Goal: Use online tool/utility: Utilize a website feature to perform a specific function

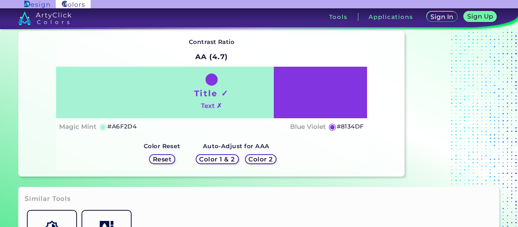
scroll to position [47, 0]
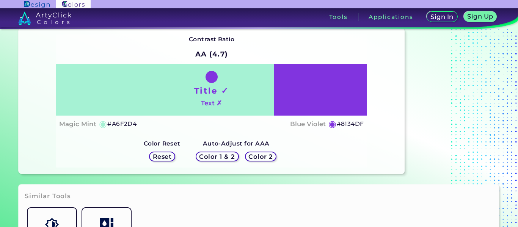
click at [219, 98] on h4 "Text ✗" at bounding box center [211, 103] width 21 height 11
click at [217, 91] on h1 "Title ✓" at bounding box center [211, 90] width 35 height 11
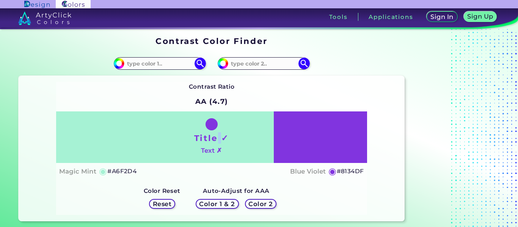
scroll to position [1, 0]
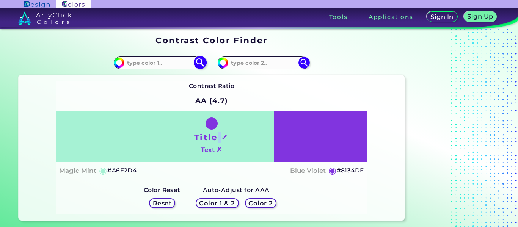
click at [152, 61] on input at bounding box center [159, 63] width 71 height 10
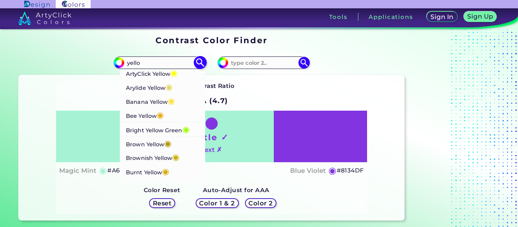
type input "yello"
click at [173, 77] on span "◉" at bounding box center [173, 73] width 7 height 10
type input "#ffff00"
type input "#FFFF00"
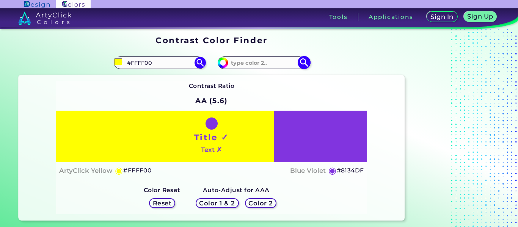
click at [245, 66] on input at bounding box center [263, 63] width 71 height 10
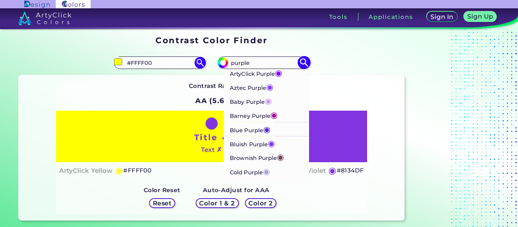
type input "purple"
click at [286, 75] on li "ArtyClick Purple ◉" at bounding box center [267, 73] width 86 height 14
type input "#7f00ff"
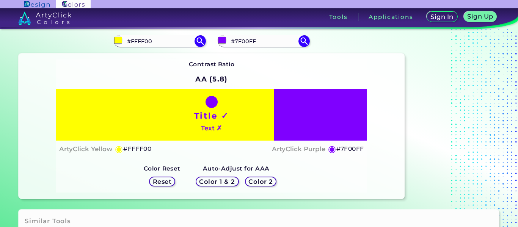
scroll to position [20, 0]
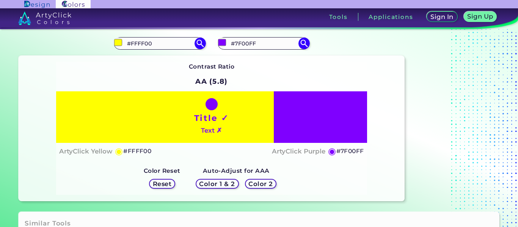
click at [211, 115] on h1 "Title ✓" at bounding box center [211, 117] width 35 height 11
click at [215, 125] on h4 "Text ✗" at bounding box center [211, 130] width 21 height 11
click at [210, 122] on h1 "Title ✓" at bounding box center [211, 117] width 35 height 11
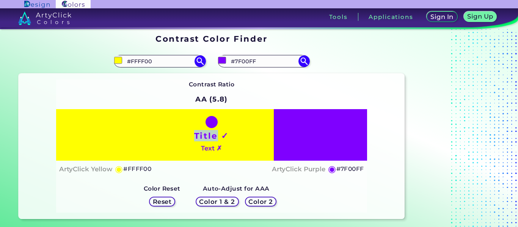
scroll to position [3, 0]
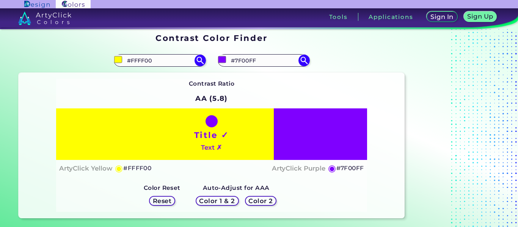
click at [169, 198] on h5 "Reset" at bounding box center [162, 201] width 17 height 6
click at [211, 201] on h5 "Color 1 & 2" at bounding box center [217, 201] width 32 height 6
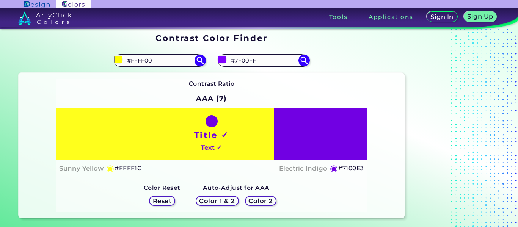
click at [209, 200] on h5 "Color 1 & 2" at bounding box center [217, 201] width 32 height 6
click at [254, 198] on h5 "Color 2" at bounding box center [260, 201] width 22 height 6
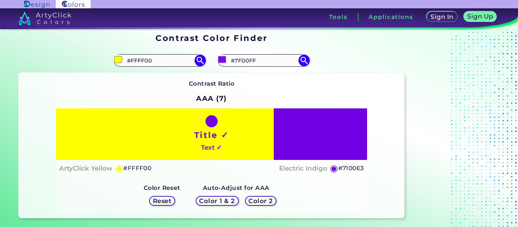
click at [224, 200] on h5 "Color 1 & 2" at bounding box center [217, 201] width 32 height 6
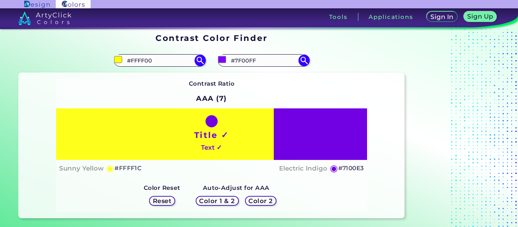
click at [222, 199] on h5 "Color 1 & 2" at bounding box center [217, 201] width 32 height 6
click at [247, 199] on div "Color 2" at bounding box center [260, 200] width 29 height 9
click at [222, 202] on h5 "Color 1 & 2" at bounding box center [217, 201] width 32 height 6
click at [256, 65] on input "#7F00FF" at bounding box center [263, 60] width 71 height 10
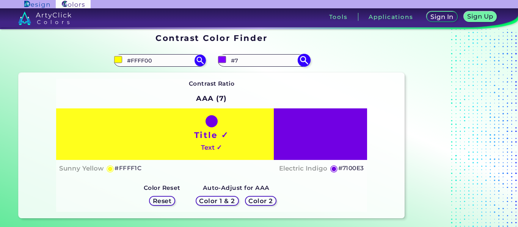
type input "#"
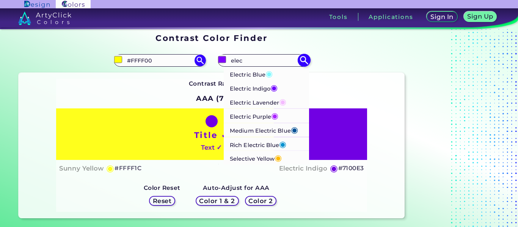
type input "elec"
click at [259, 90] on p "Electric Indigo ◉" at bounding box center [254, 88] width 48 height 14
type input "#6f00ff"
type input "#6F00FF"
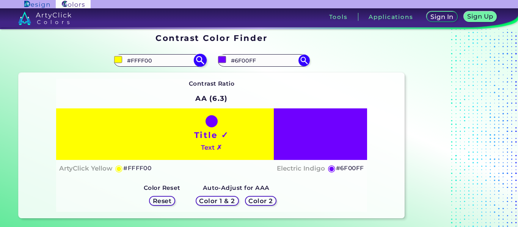
click at [180, 61] on input "#FFFF00" at bounding box center [159, 60] width 71 height 10
click at [168, 202] on h5 "Reset" at bounding box center [162, 201] width 17 height 6
click at [209, 199] on h5 "Color 1 & 2" at bounding box center [217, 201] width 32 height 6
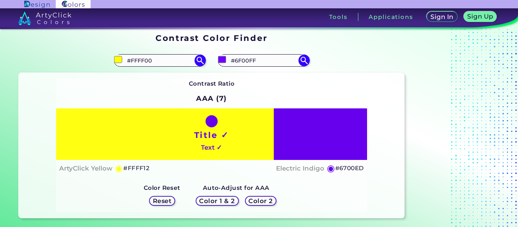
click at [253, 199] on h5 "Color 2" at bounding box center [260, 201] width 22 height 6
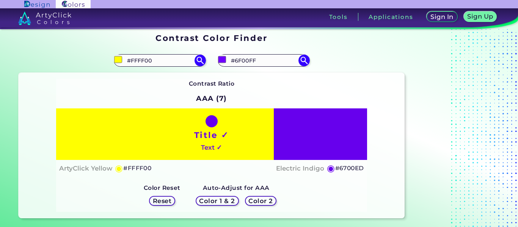
click at [217, 199] on h5 "Color 1 & 2" at bounding box center [217, 201] width 32 height 6
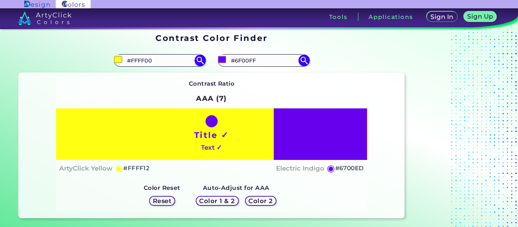
click at [246, 201] on div "Color 2" at bounding box center [260, 200] width 28 height 9
click at [246, 201] on div "Color 2" at bounding box center [260, 200] width 29 height 9
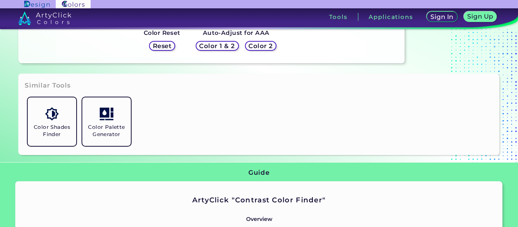
scroll to position [159, 0]
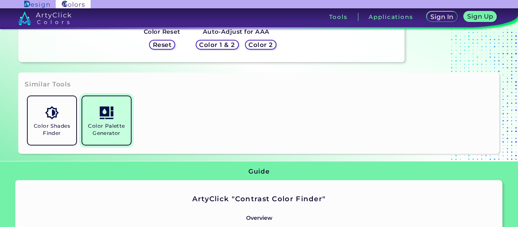
click at [115, 130] on h5 "Color Palette Generator" at bounding box center [106, 129] width 42 height 14
